Goal: Find specific page/section: Find specific page/section

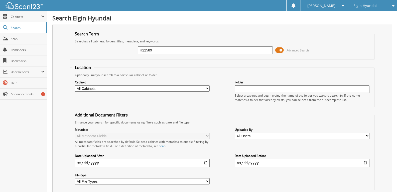
type input "H22589"
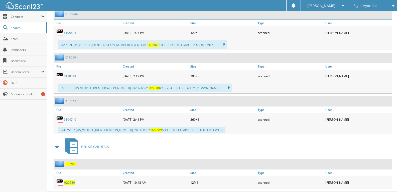
scroll to position [463, 0]
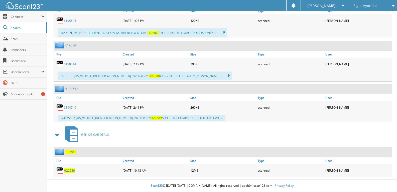
click at [74, 169] on span "H22589" at bounding box center [69, 170] width 11 height 4
click at [360, 5] on span "Elgin Hyundai" at bounding box center [365, 5] width 23 height 3
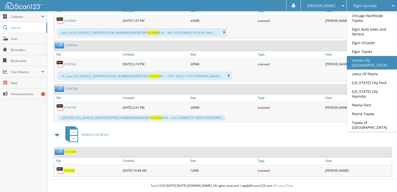
click at [369, 60] on link "Honda City [GEOGRAPHIC_DATA]" at bounding box center [372, 63] width 50 height 14
